Goal: Task Accomplishment & Management: Use online tool/utility

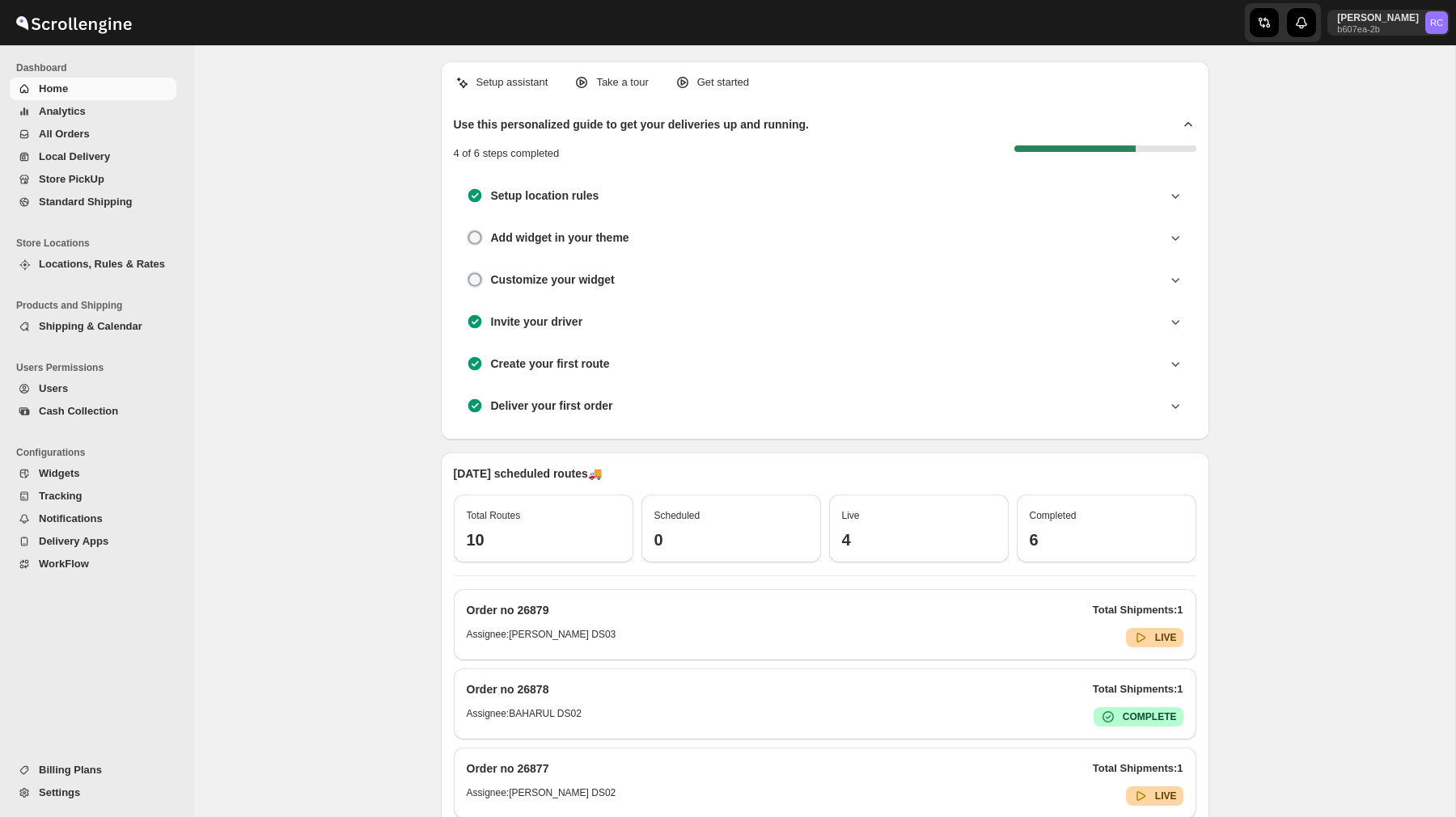
click at [98, 108] on span "Analytics" at bounding box center [105, 112] width 134 height 16
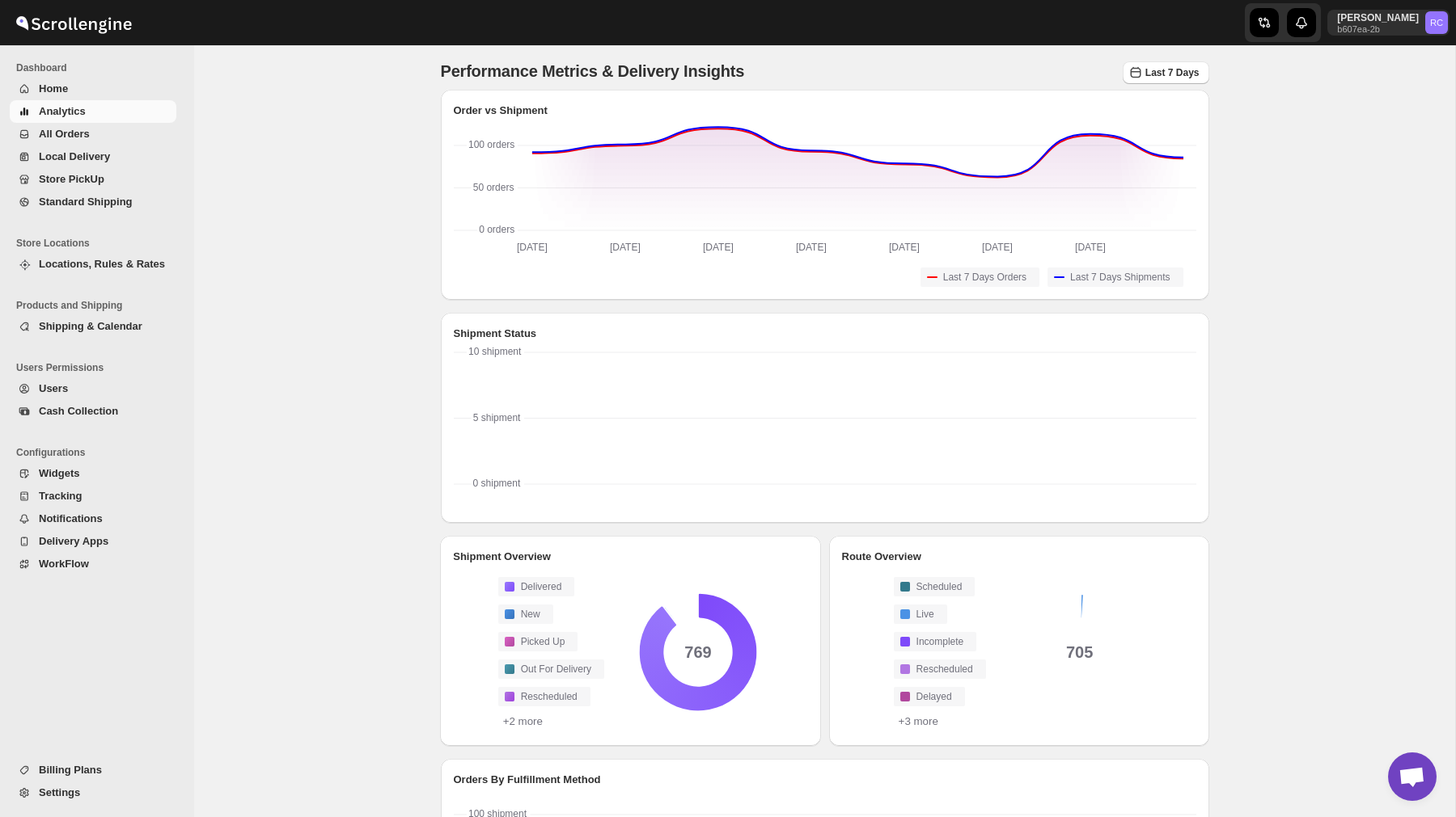
click at [104, 128] on span "All Orders" at bounding box center [105, 134] width 134 height 16
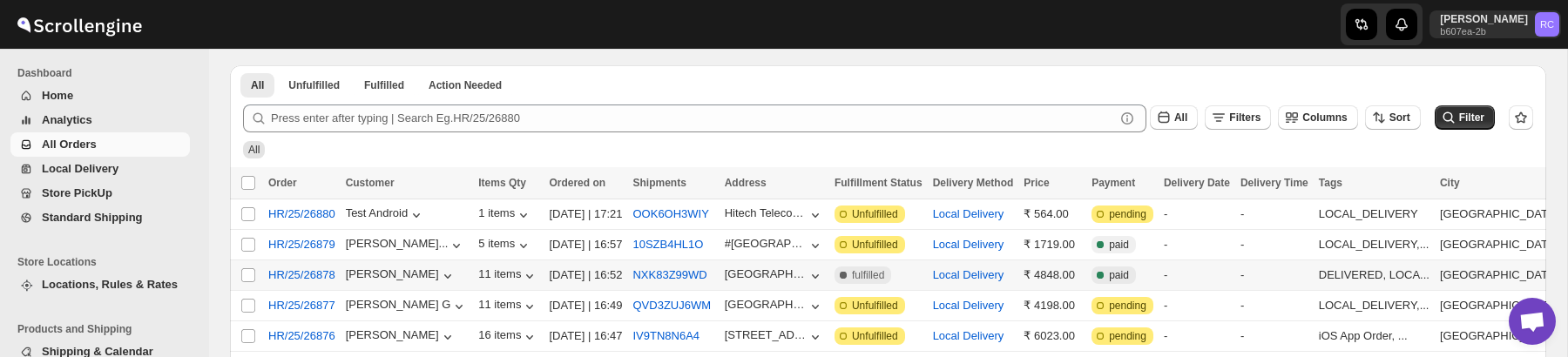
scroll to position [67, 0]
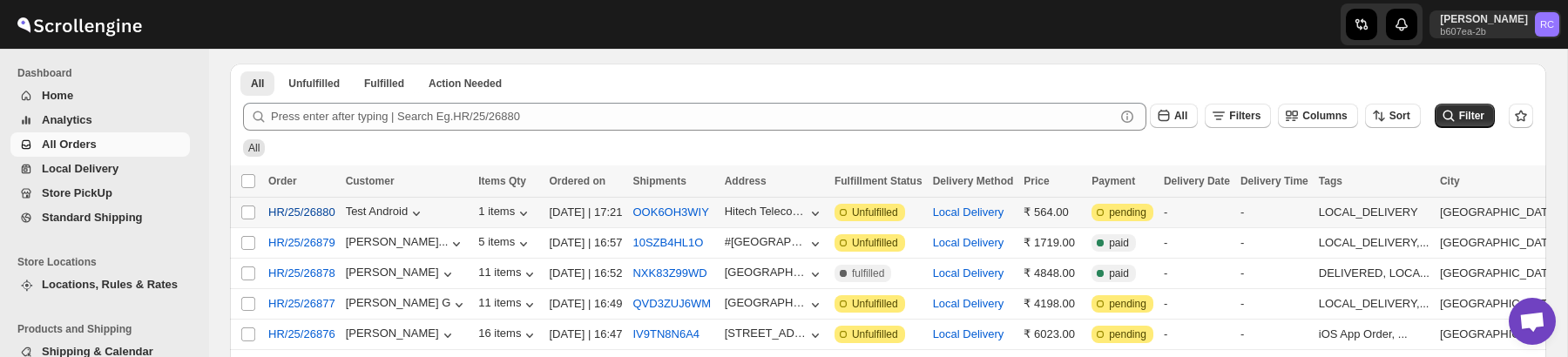
click at [317, 208] on span "HR/25/26880" at bounding box center [302, 213] width 67 height 18
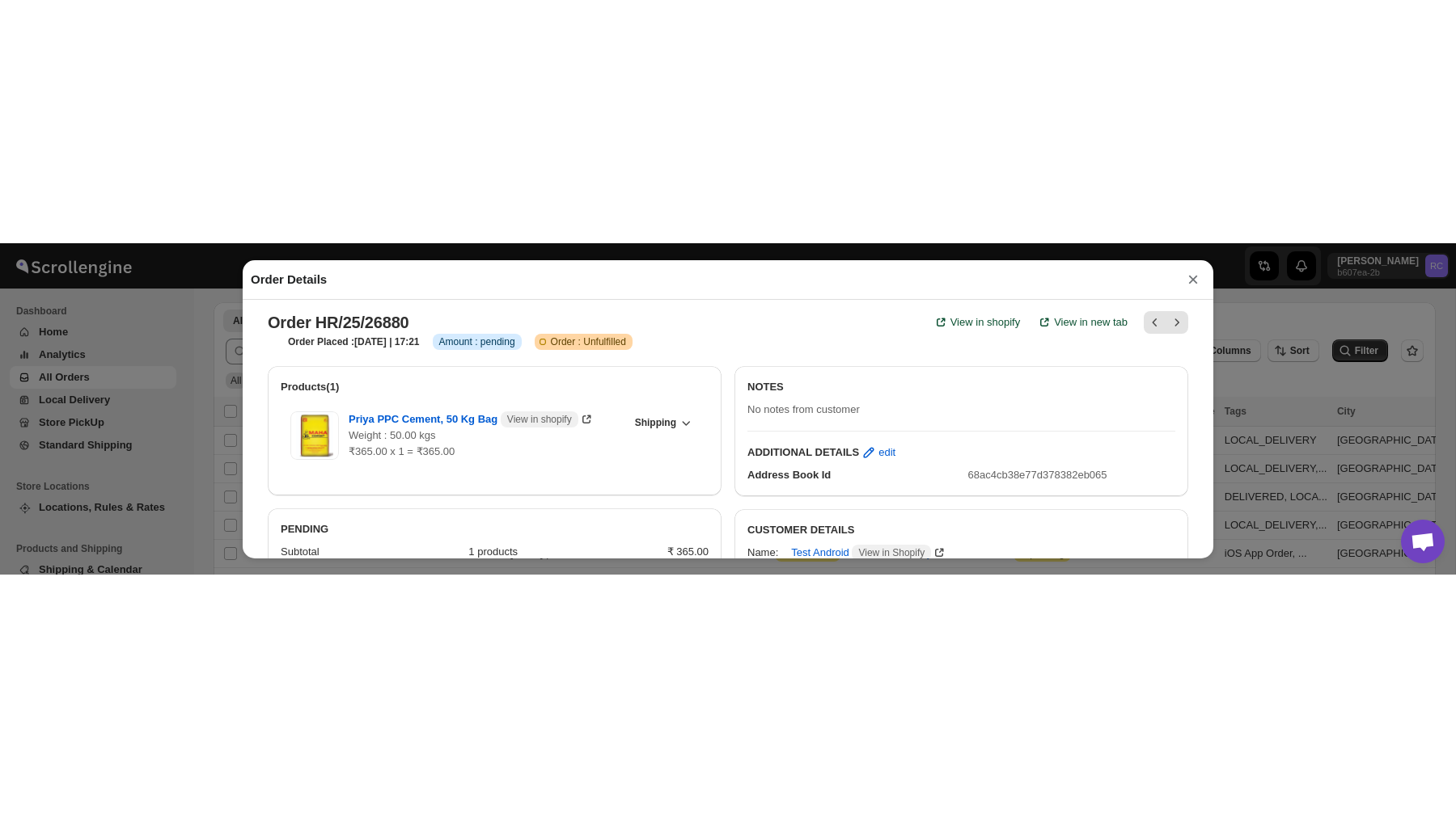
scroll to position [0, 0]
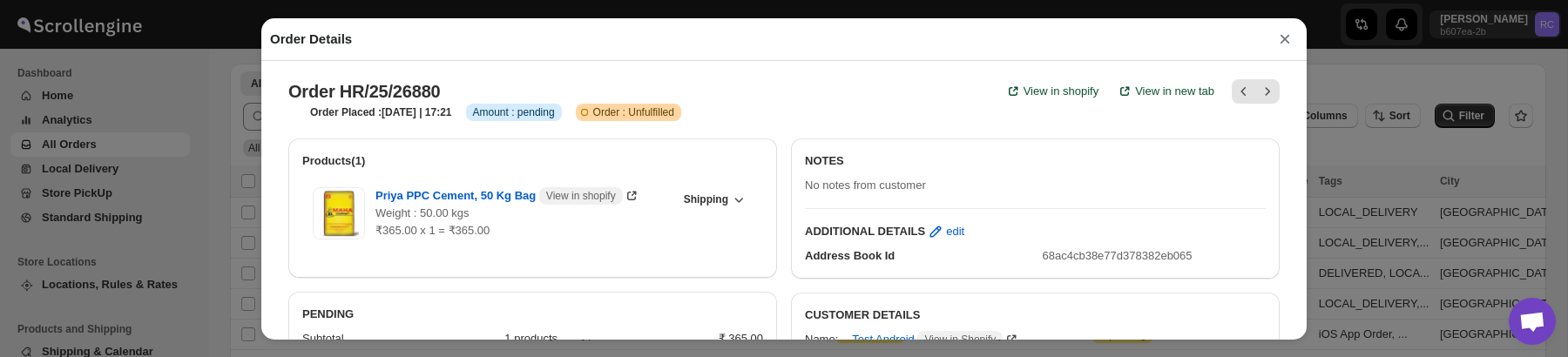
click at [1286, 28] on button "×" at bounding box center [1284, 39] width 26 height 25
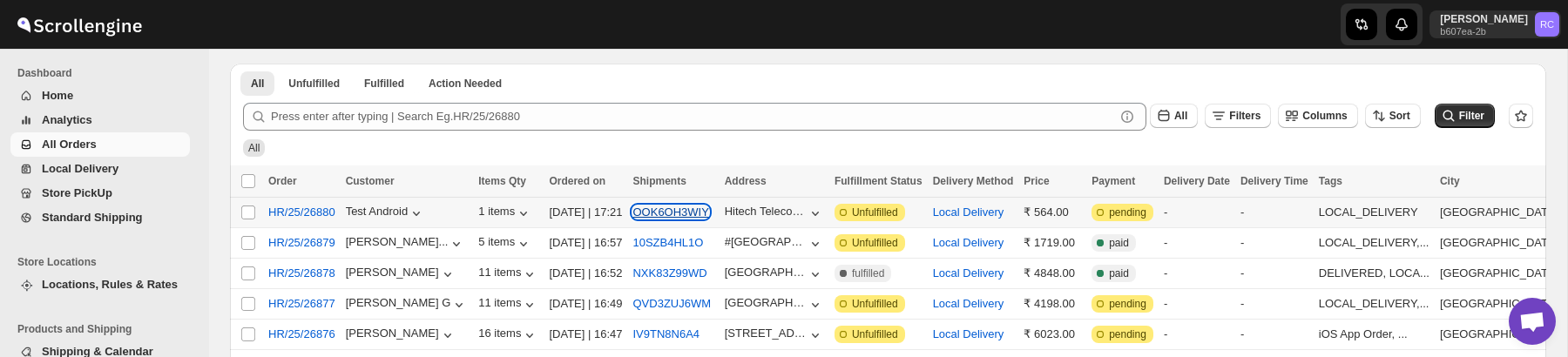
click at [700, 216] on button "OOK6OH3WIY" at bounding box center [669, 212] width 75 height 13
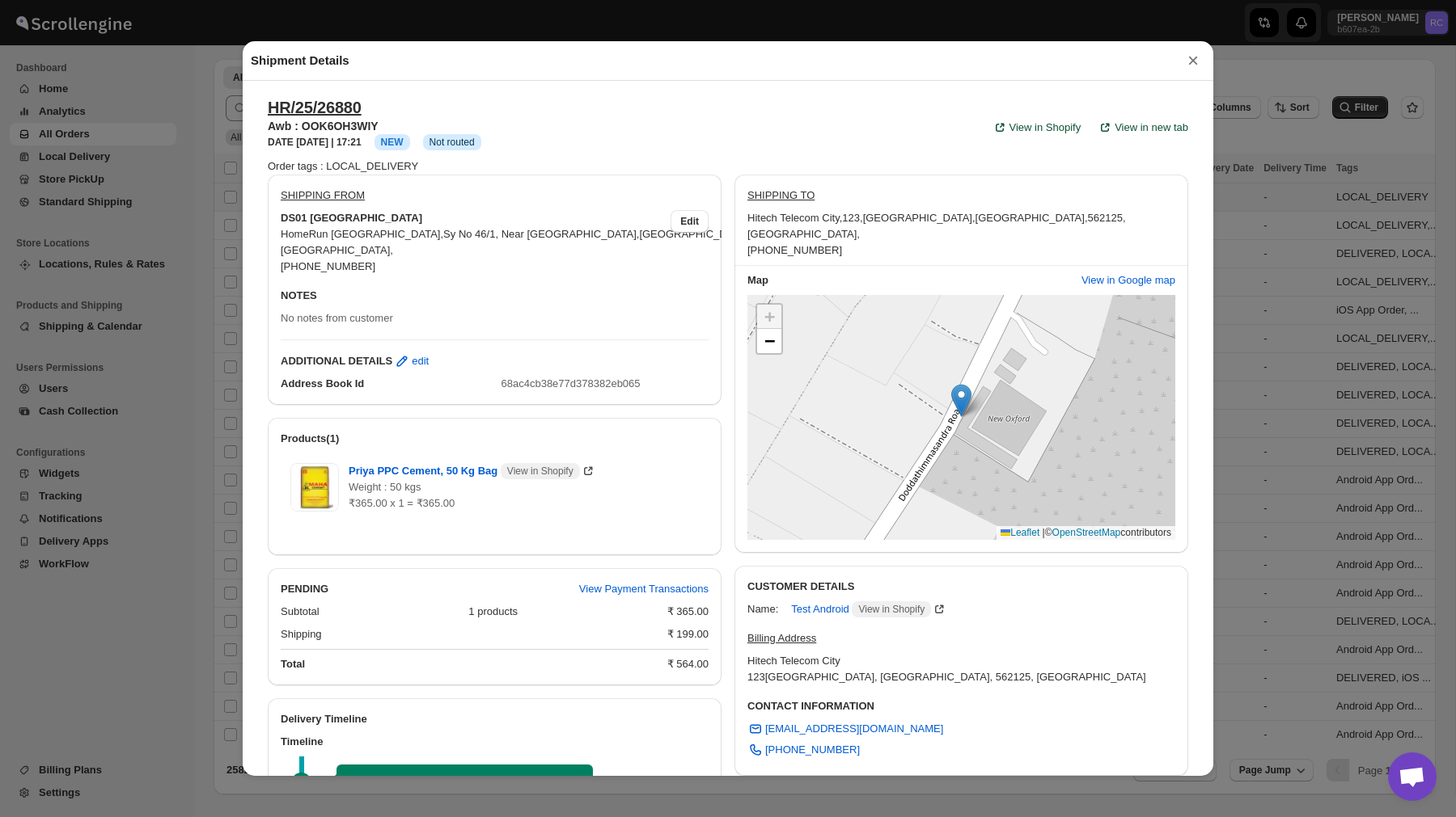
click at [1191, 63] on button "×" at bounding box center [1193, 61] width 24 height 23
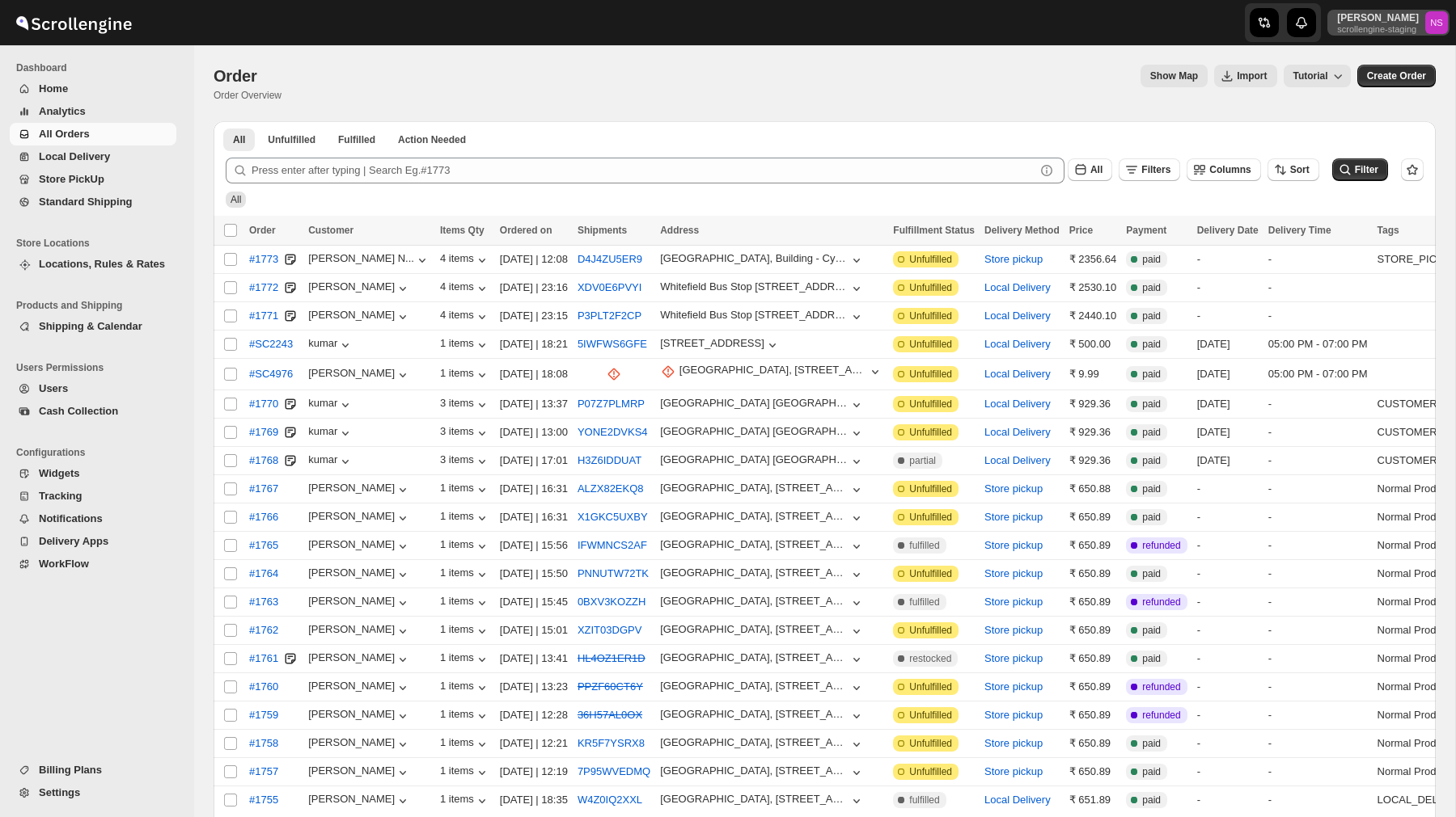
click at [1375, 28] on p "scrollengine-staging" at bounding box center [1377, 29] width 81 height 10
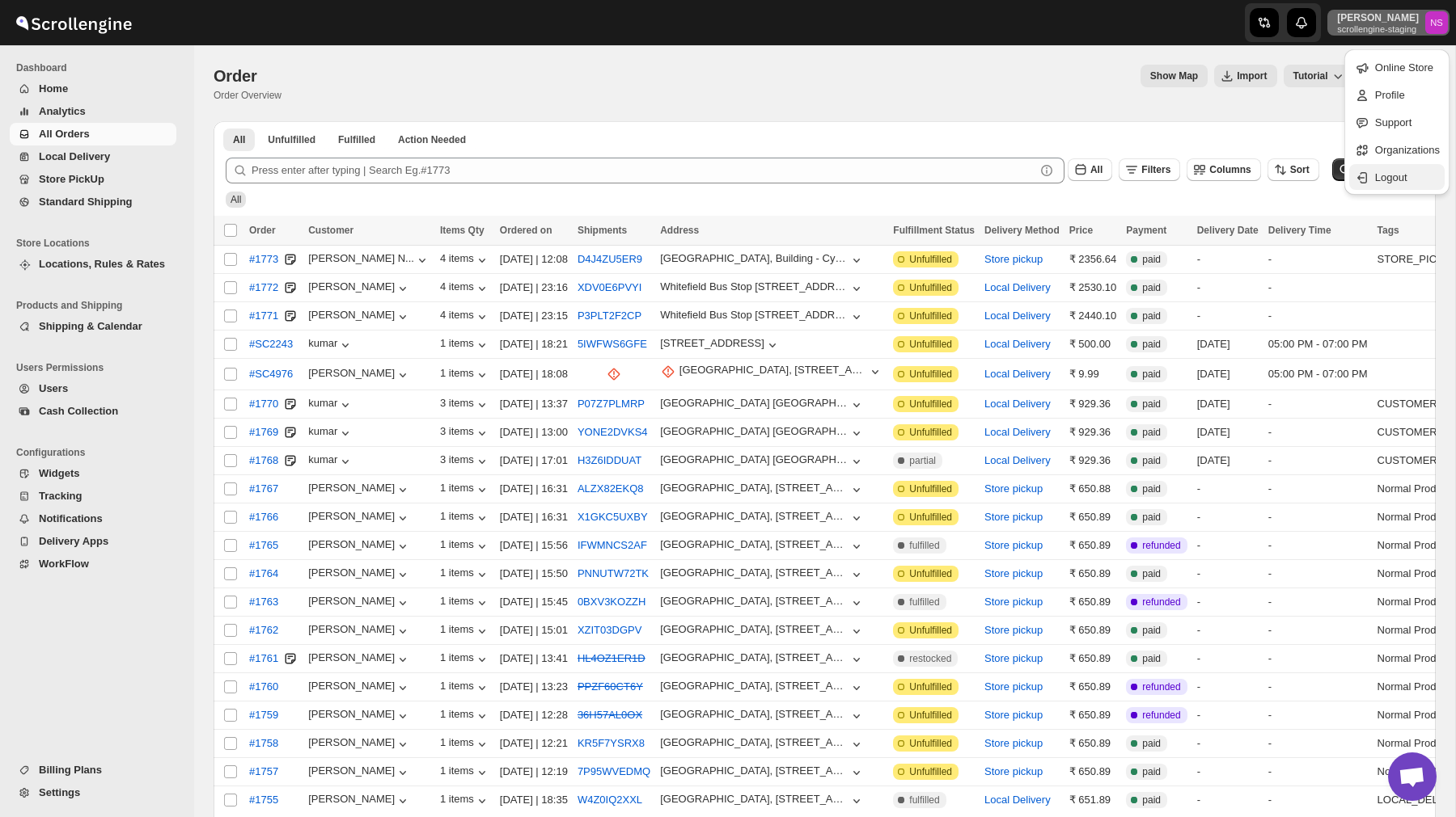
click at [1379, 179] on span "Logout" at bounding box center [1391, 177] width 32 height 12
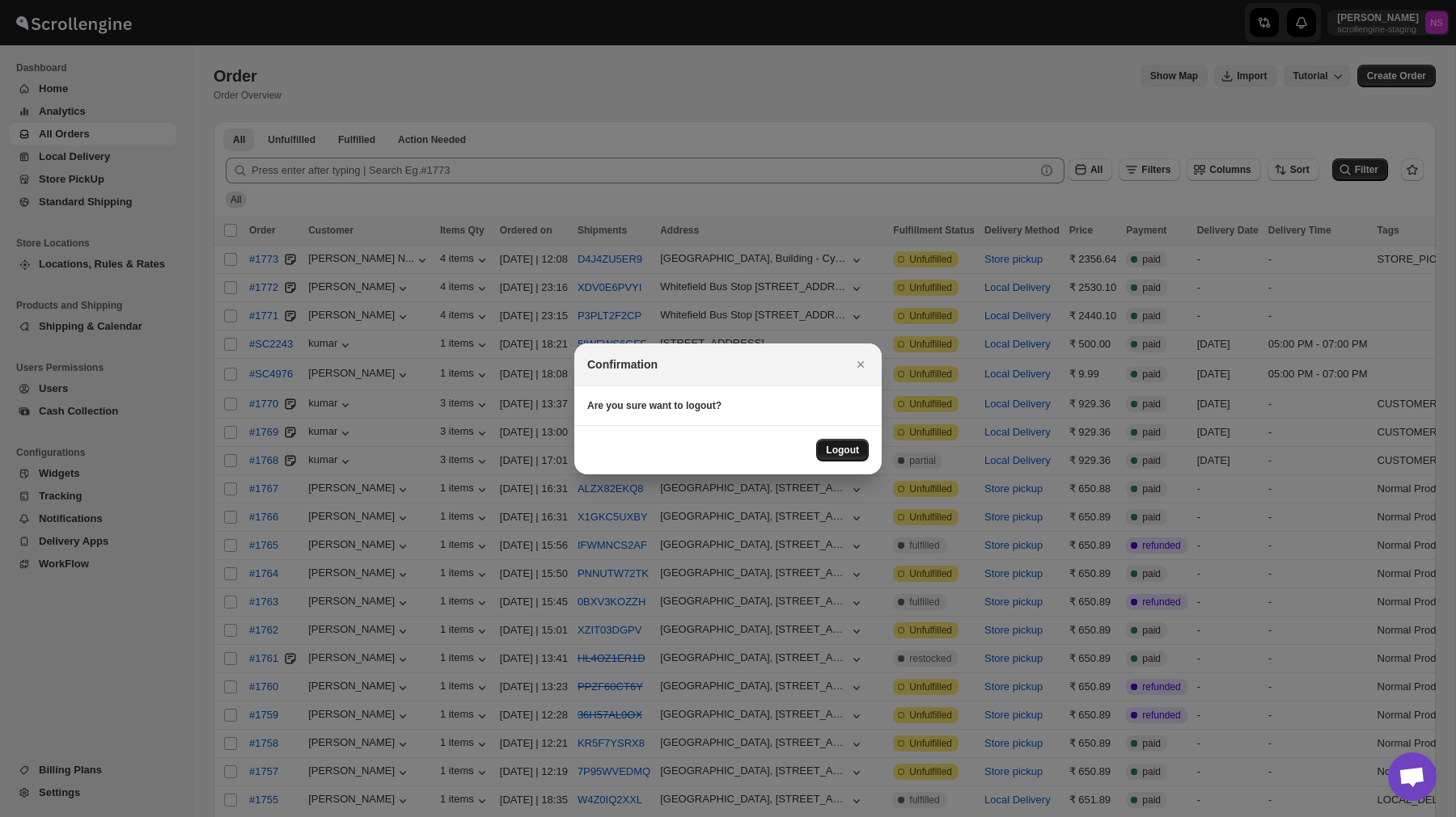
click at [830, 457] on button "Logout" at bounding box center [843, 451] width 53 height 23
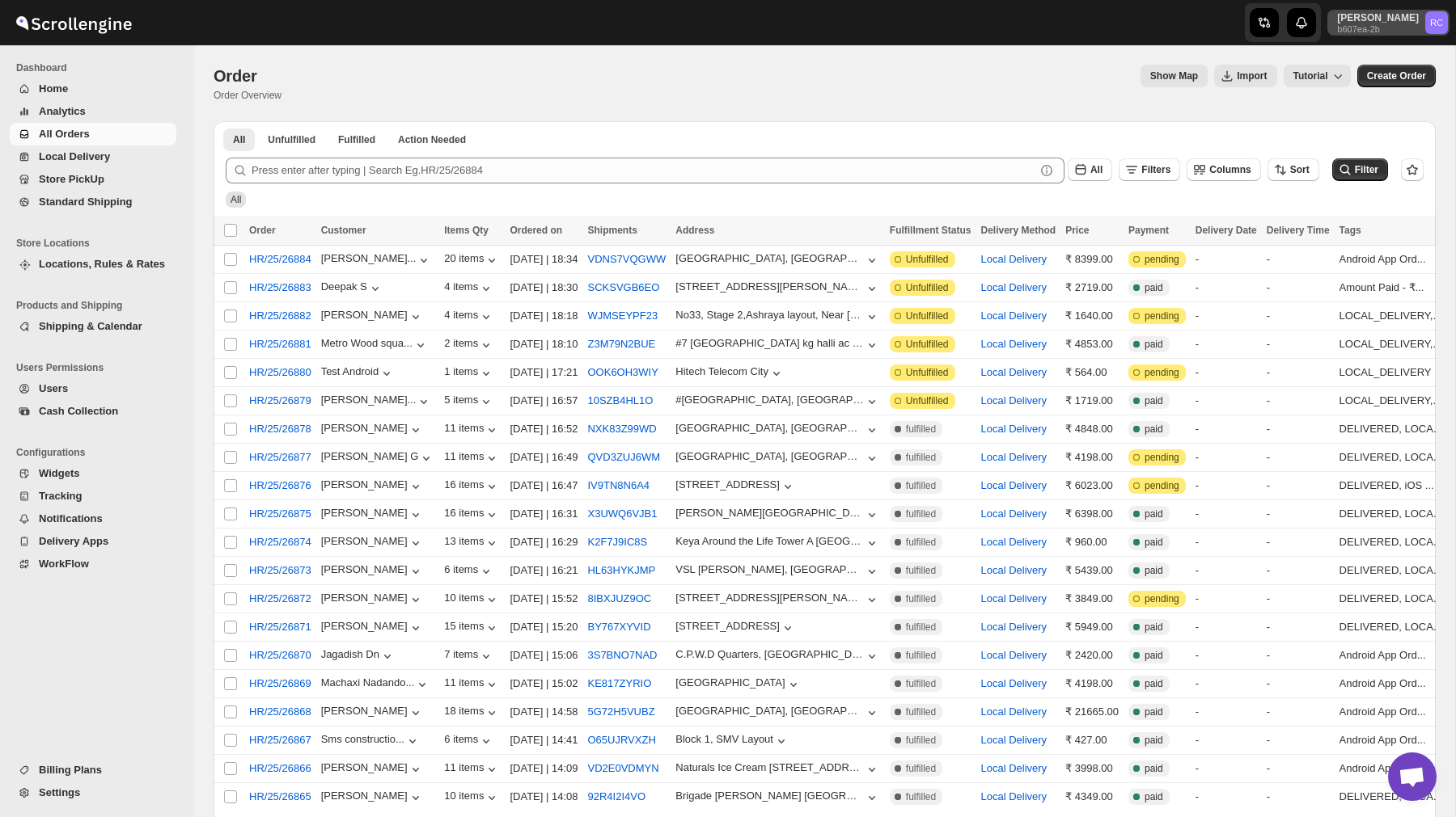
click at [1385, 25] on p "b607ea-2b" at bounding box center [1377, 29] width 81 height 10
click at [1377, 176] on span "Logout" at bounding box center [1391, 177] width 32 height 12
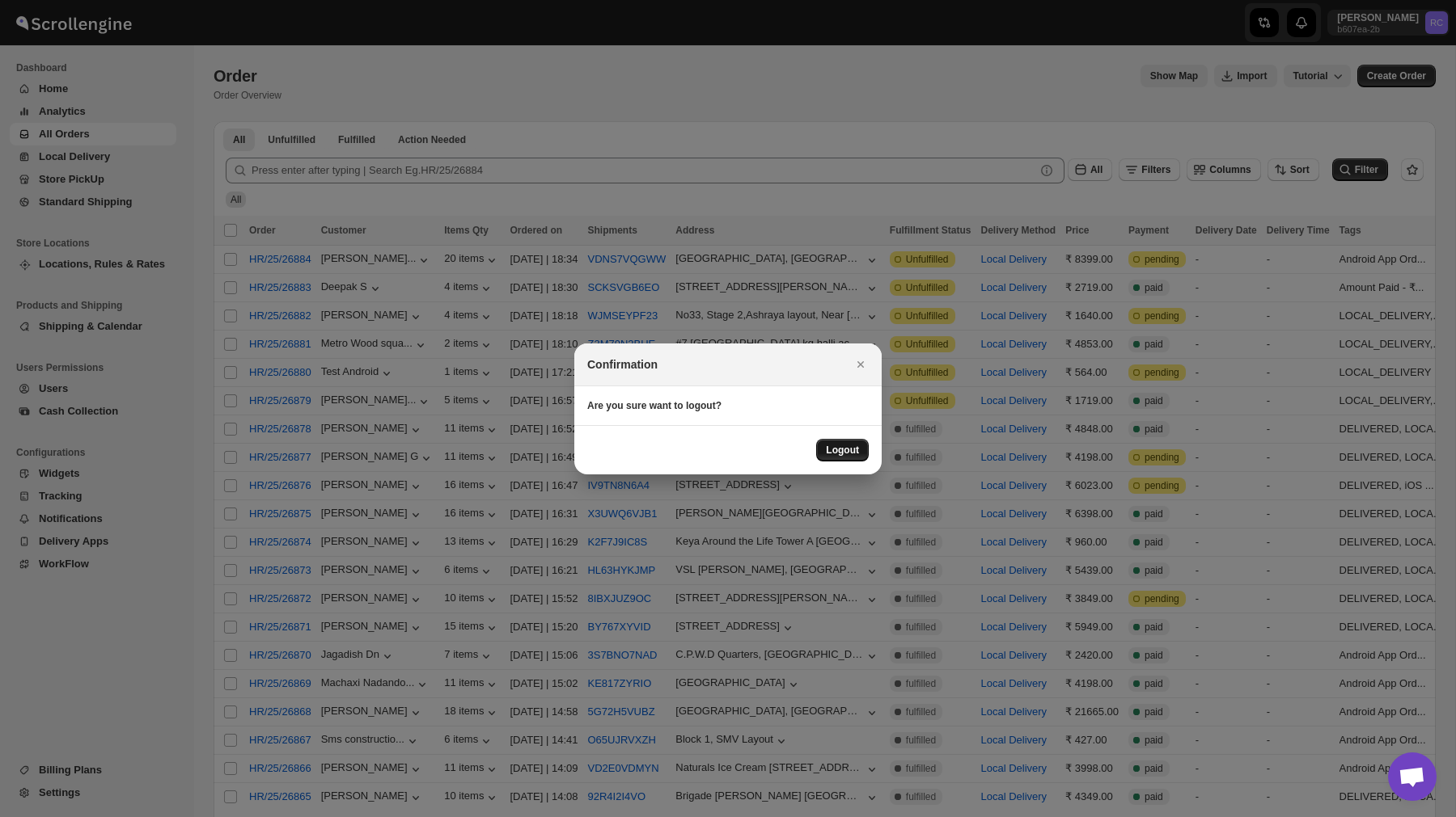
click at [839, 450] on span "Logout" at bounding box center [842, 450] width 33 height 13
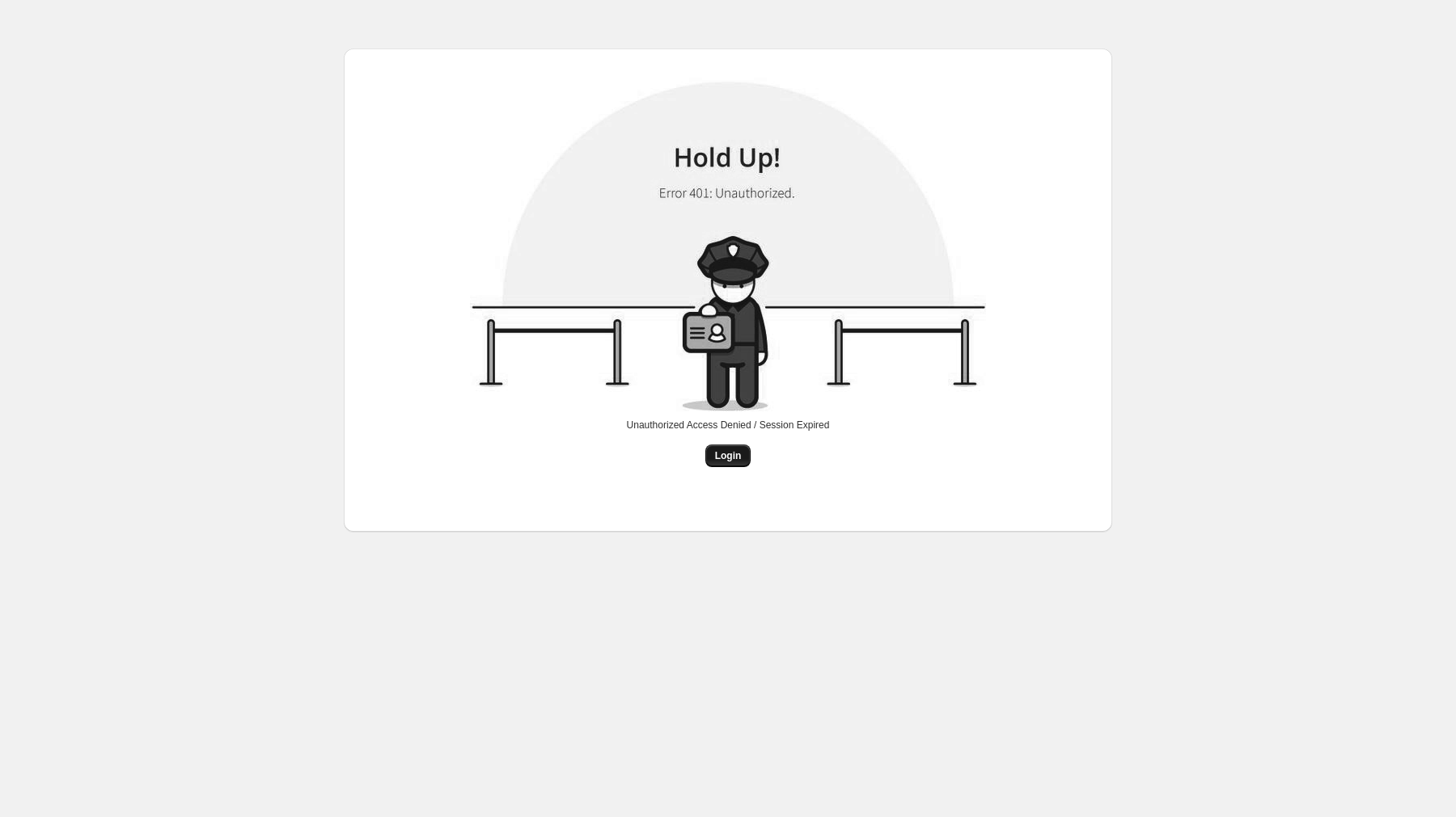
click at [726, 462] on button "Login" at bounding box center [728, 456] width 46 height 23
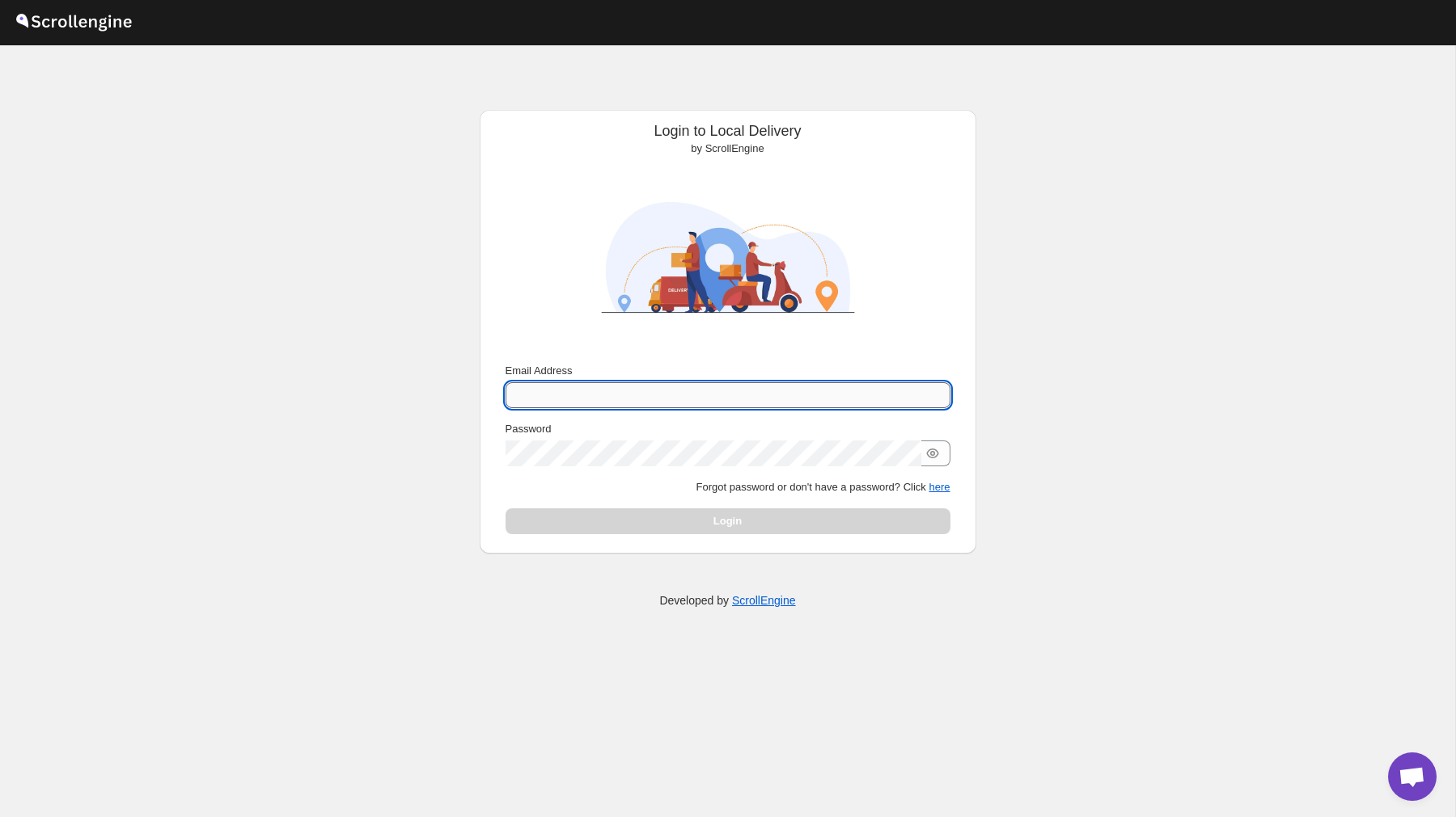
click at [658, 384] on input "Email Address" at bounding box center [728, 395] width 444 height 26
type input "[PERSON_NAME][EMAIL_ADDRESS][DOMAIN_NAME]"
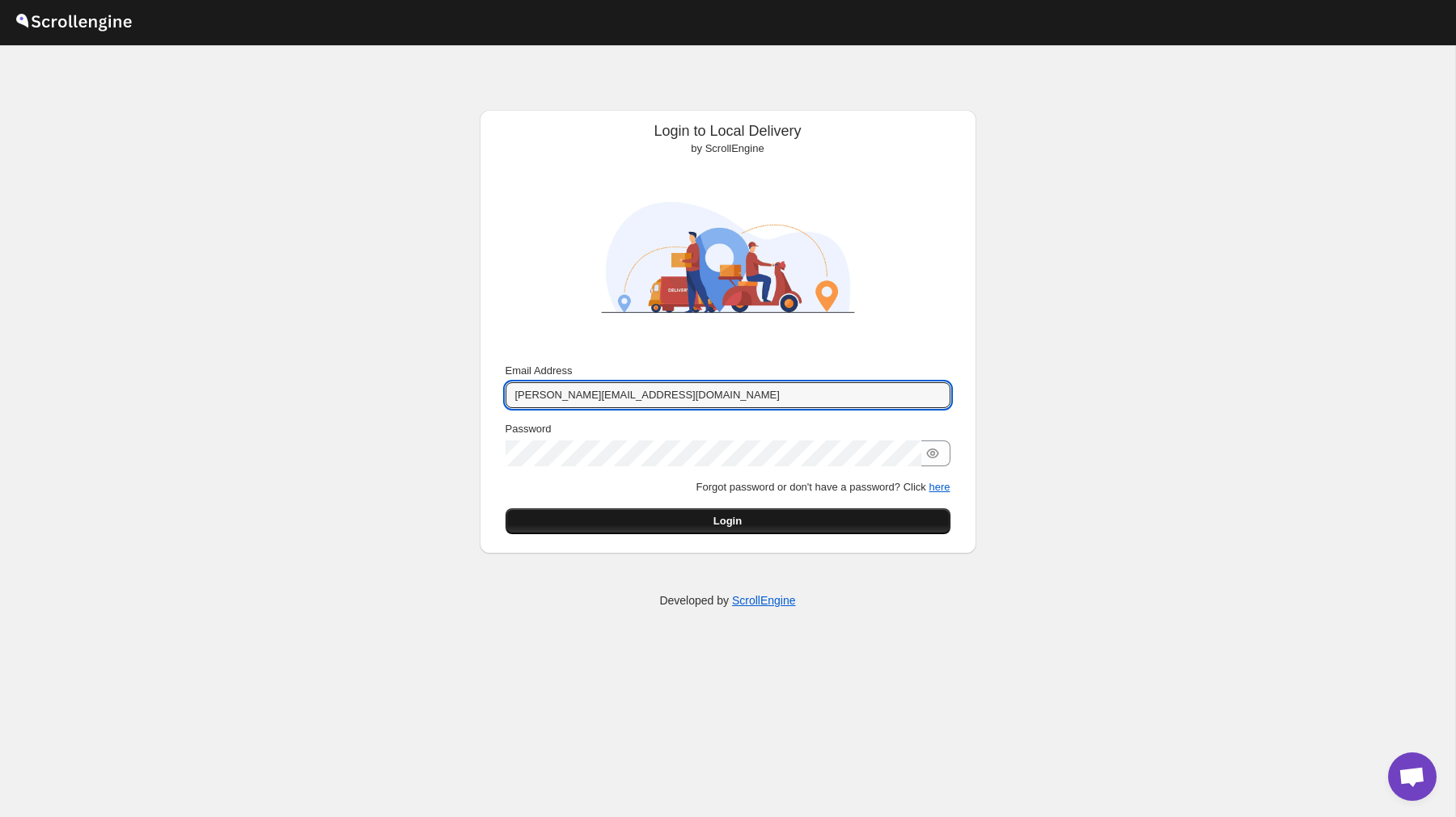
click at [656, 519] on button "Login" at bounding box center [728, 521] width 444 height 26
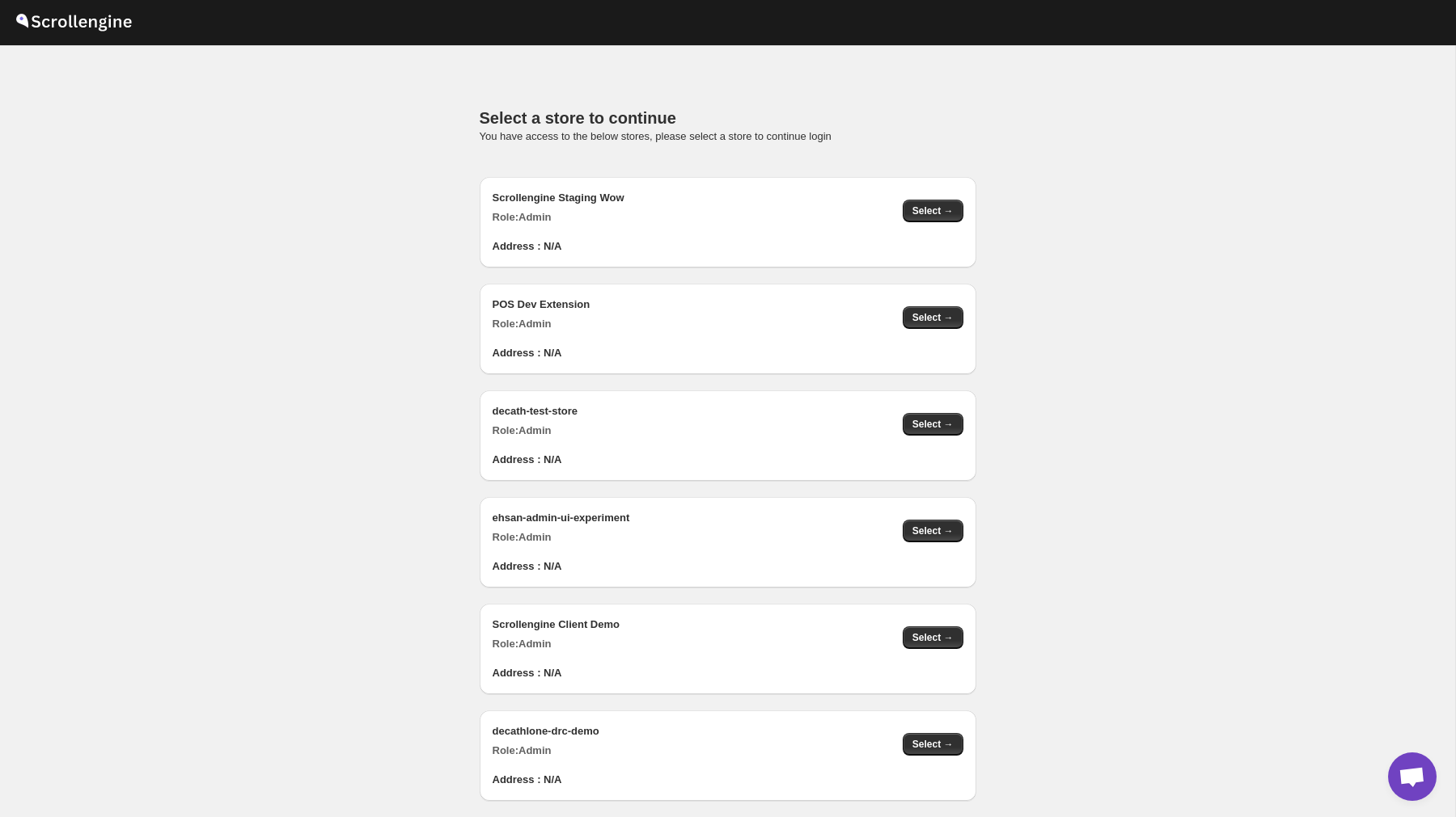
click at [927, 196] on div "Scrollengine Staging Wow Role: Admin Select →" at bounding box center [722, 201] width 484 height 49
click at [928, 213] on span "Select →" at bounding box center [933, 211] width 41 height 13
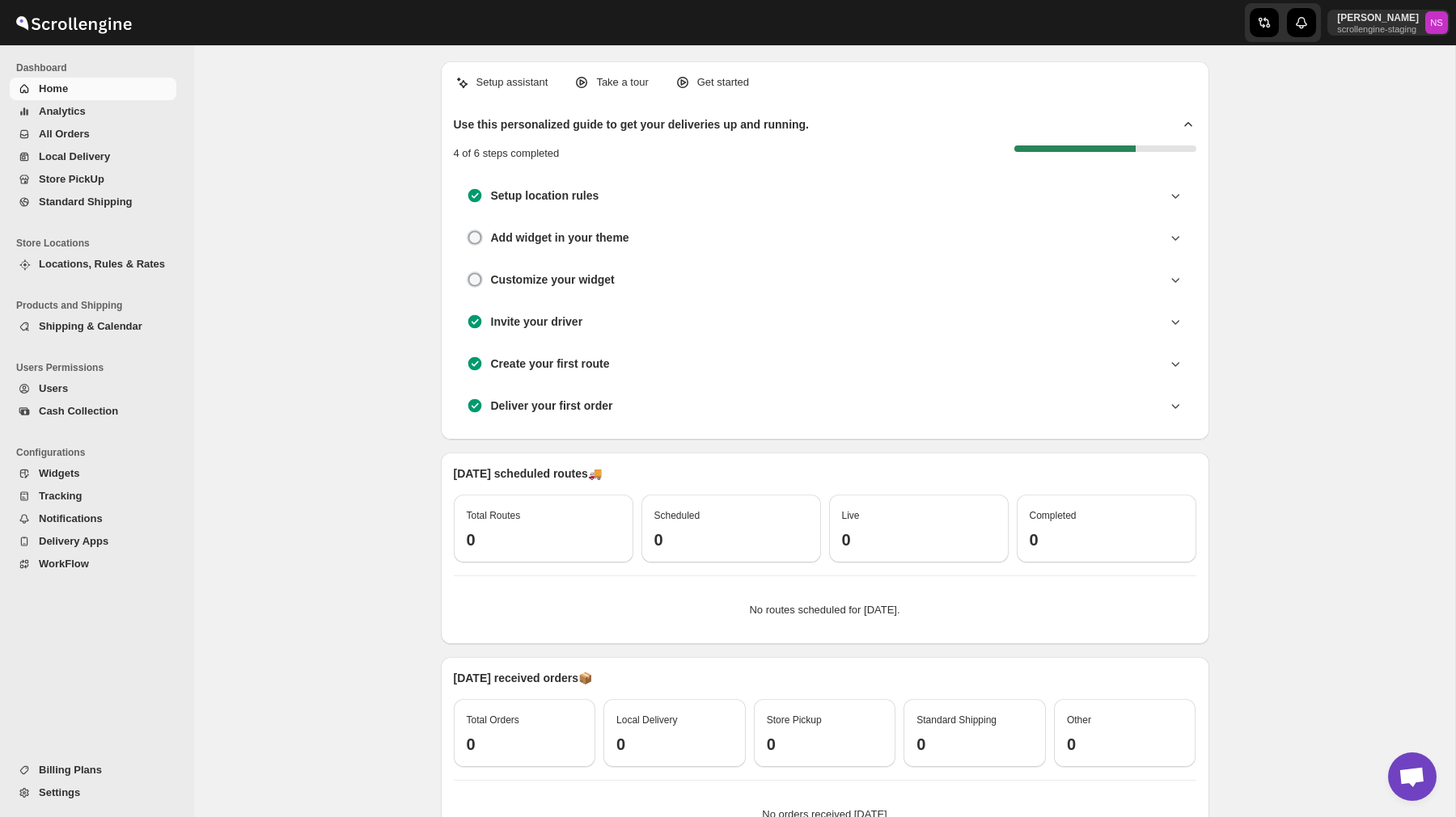
click at [70, 791] on span "Settings" at bounding box center [59, 792] width 41 height 12
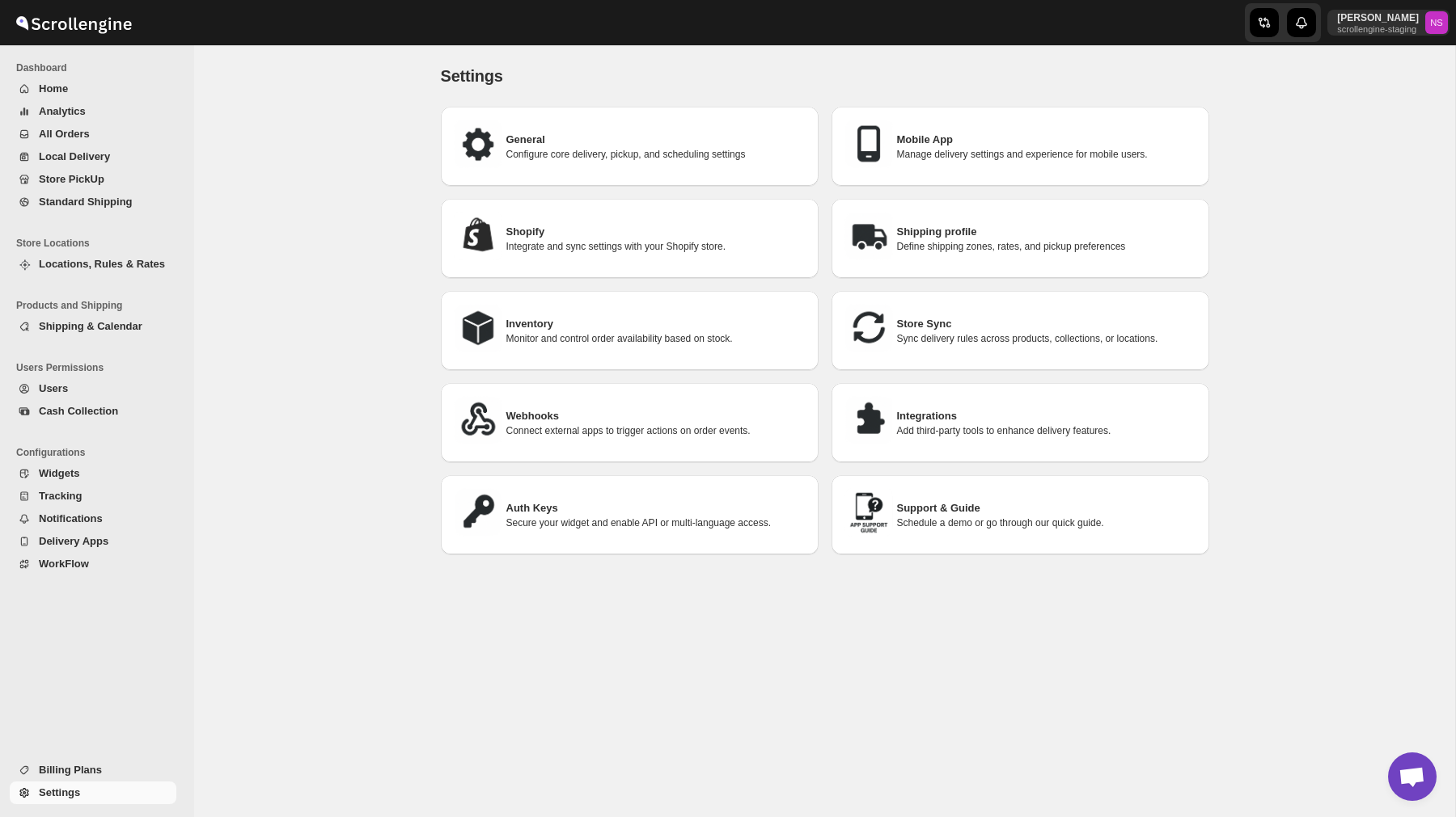
click at [80, 763] on span "Billing Plans" at bounding box center [105, 771] width 134 height 16
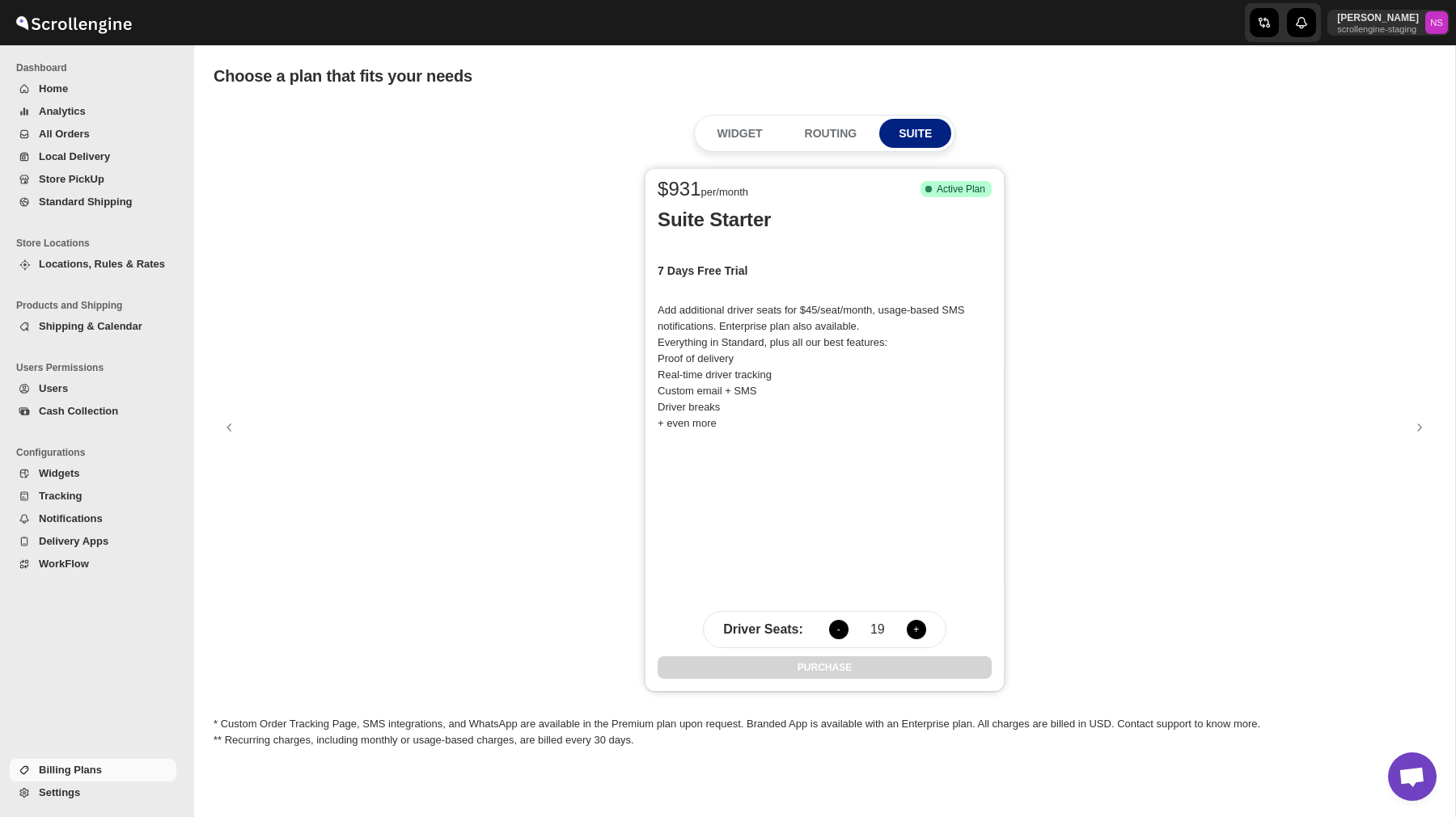
click at [80, 791] on span "Settings" at bounding box center [59, 792] width 41 height 12
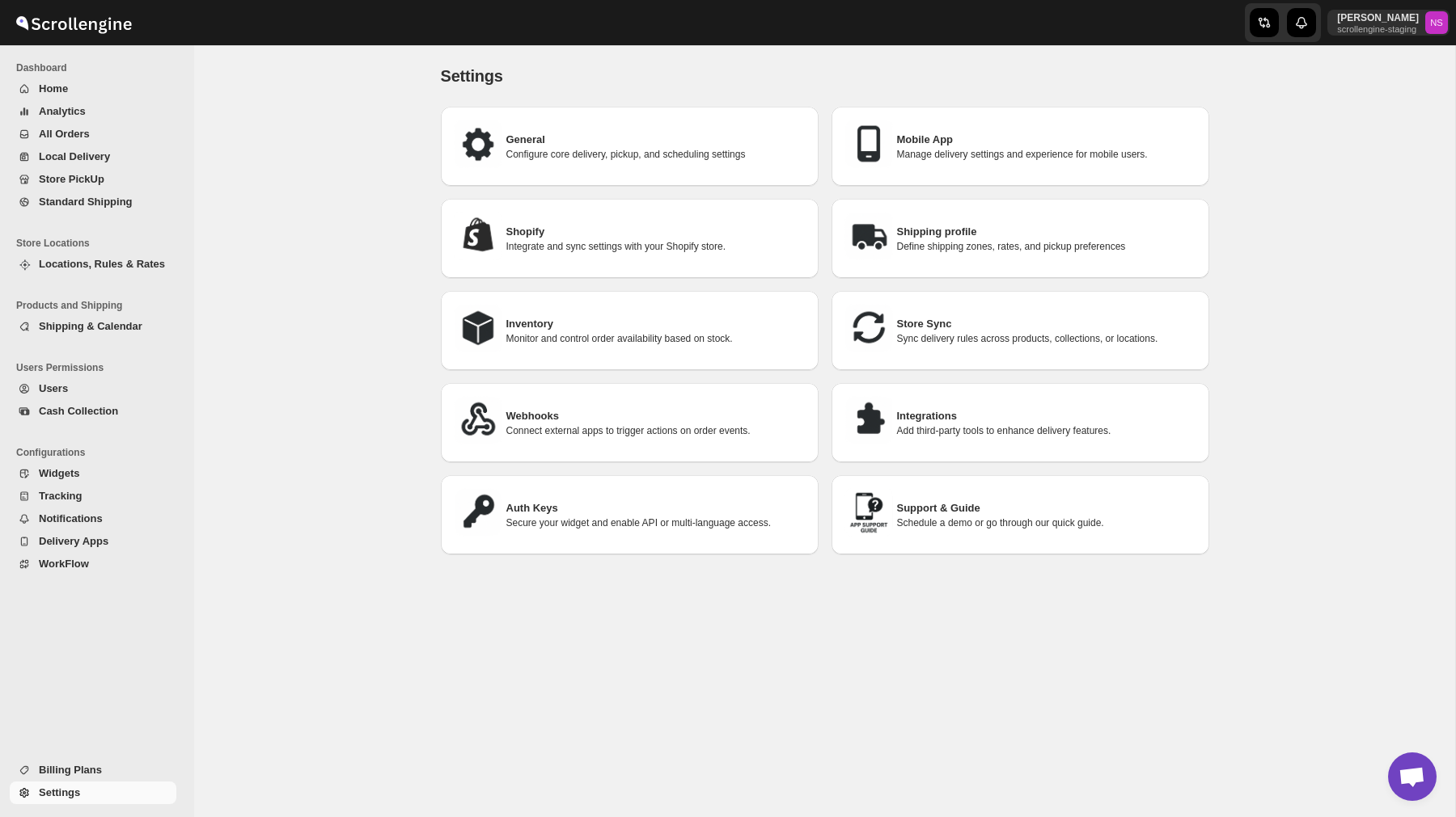
click at [594, 425] on p "Connect external apps to trigger actions on order events." at bounding box center [656, 431] width 300 height 13
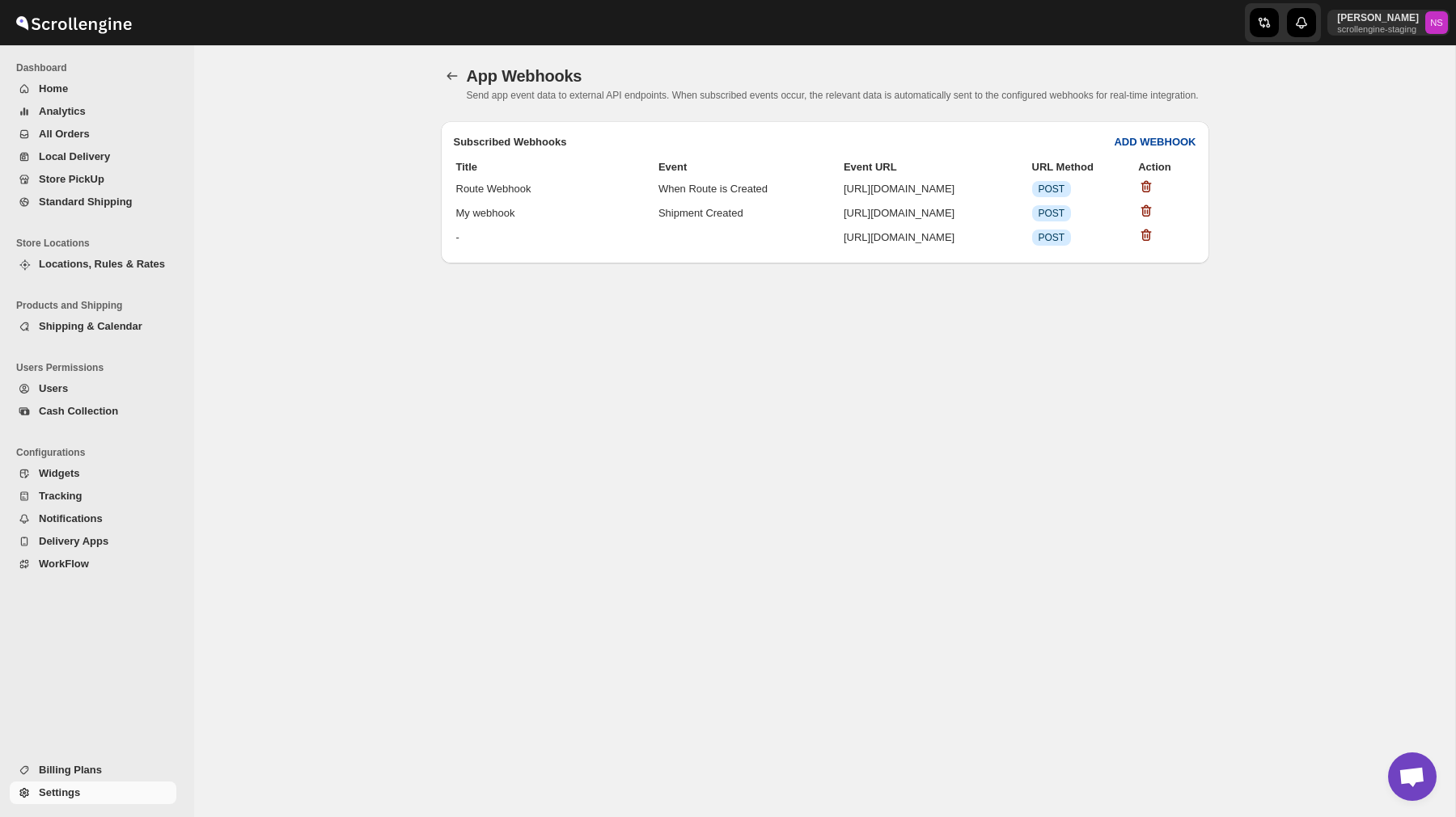
click at [1142, 148] on b "ADD WEBHOOK" at bounding box center [1154, 142] width 81 height 12
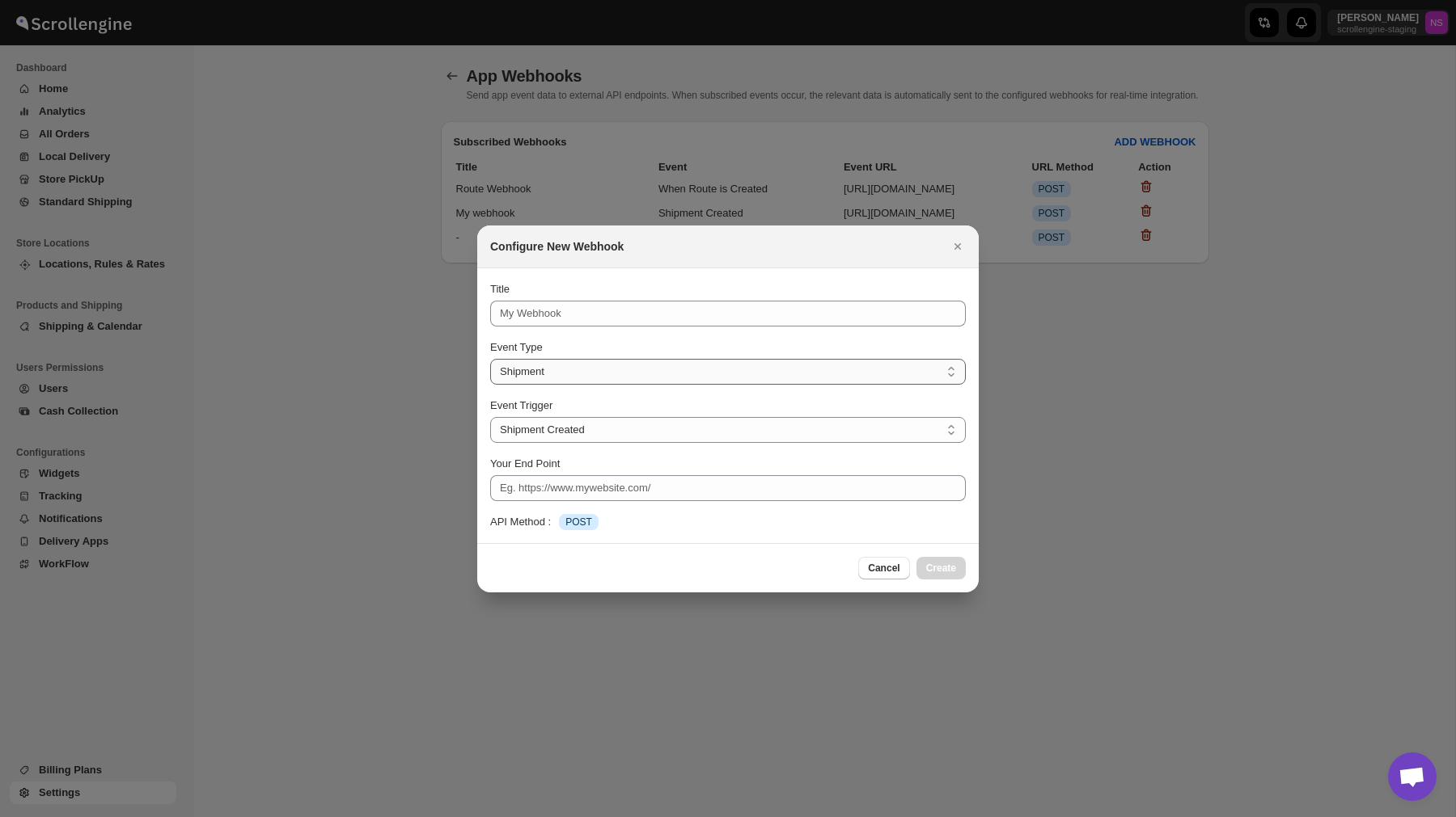
click at [616, 369] on select "Shipment Route" at bounding box center [728, 371] width 476 height 26
click at [490, 359] on select "Shipment Route" at bounding box center [728, 371] width 476 height 26
click at [592, 429] on select "Shipment Created Shipment Marked as Picked Up Shipment Marked as Out for Delive…" at bounding box center [728, 429] width 476 height 26
click at [574, 370] on select "Shipment Route" at bounding box center [728, 371] width 476 height 26
click at [490, 359] on select "Shipment Route" at bounding box center [728, 371] width 476 height 26
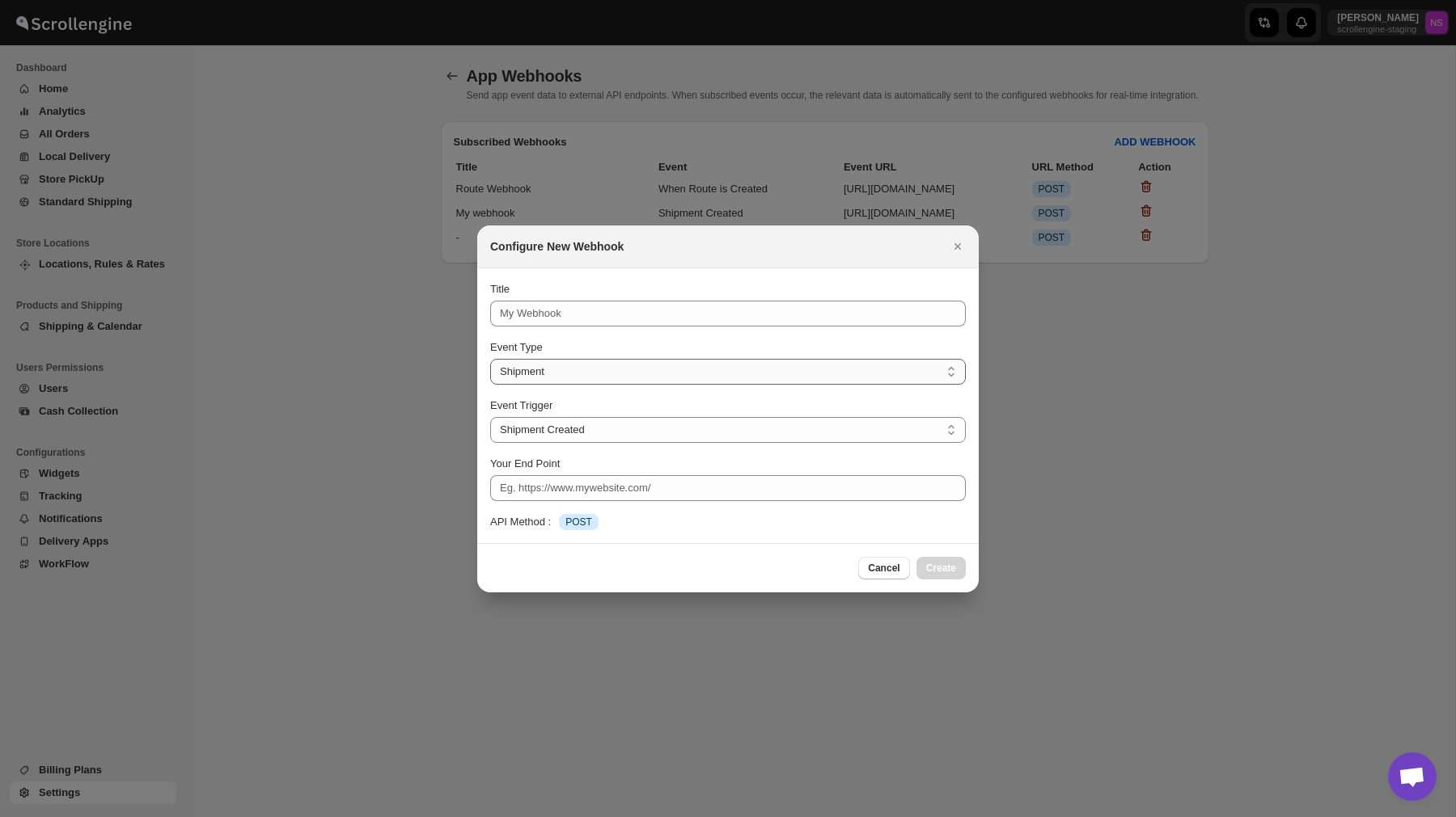
click at [626, 369] on select "Shipment Route" at bounding box center [728, 371] width 476 height 26
click at [490, 359] on select "Shipment Route" at bounding box center [728, 371] width 476 height 26
click at [603, 422] on select "Shipment Created Shipment Marked as Picked Up Shipment Marked as Out for Delive…" at bounding box center [728, 429] width 476 height 26
click at [603, 370] on select "Shipment Route" at bounding box center [728, 371] width 476 height 26
select select "ROUTE"
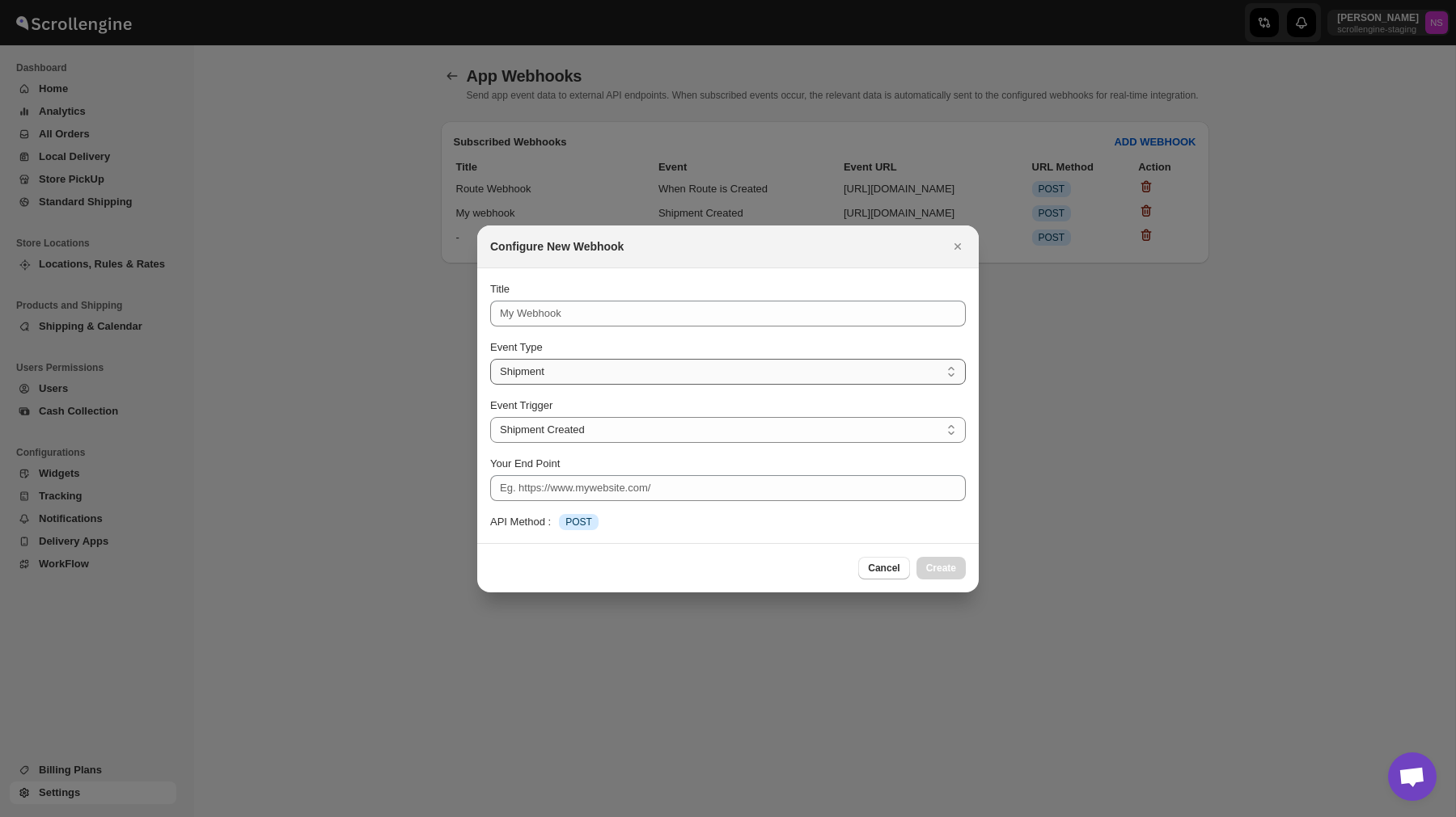
click at [490, 359] on select "Shipment Route" at bounding box center [728, 371] width 476 height 26
select select "ROUTE_CREATED"
click at [602, 335] on div "Title Event Type Shipment Route Route Event Trigger When Route is Created When …" at bounding box center [728, 406] width 476 height 249
click at [570, 437] on select "When Route is Created When Route is Live When Route is Completed" at bounding box center [728, 429] width 476 height 26
click at [551, 420] on select "When Route is Created When Route is Live When Route is Completed" at bounding box center [728, 429] width 476 height 26
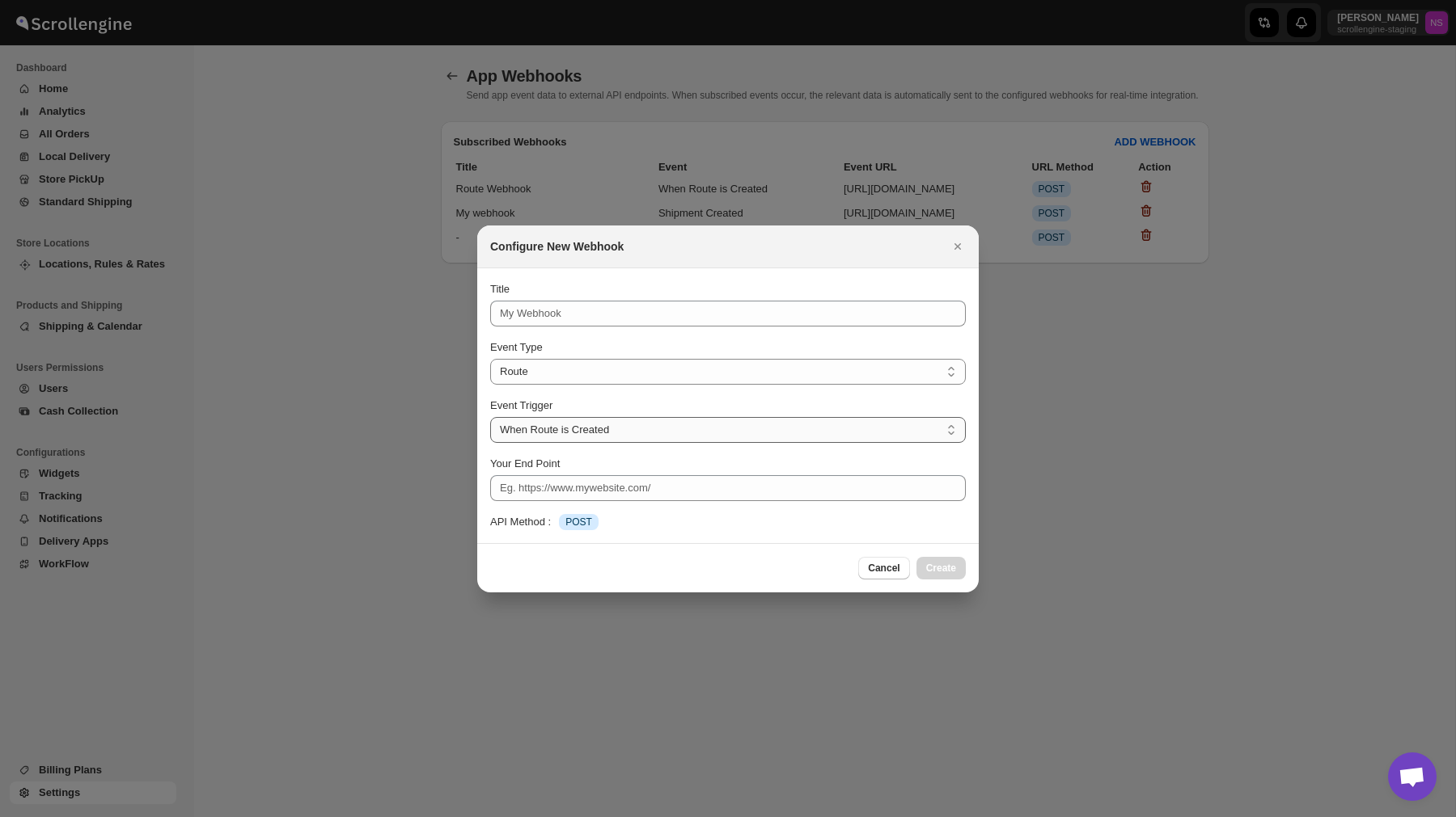
click at [588, 429] on select "When Route is Created When Route is Live When Route is Completed" at bounding box center [728, 429] width 476 height 26
click at [490, 417] on select "When Route is Created When Route is Live When Route is Completed" at bounding box center [728, 429] width 476 height 26
click at [590, 417] on select "When Route is Created When Route is Live When Route is Completed" at bounding box center [728, 429] width 476 height 26
click at [959, 249] on icon "Close" at bounding box center [958, 247] width 16 height 16
